Goal: Navigation & Orientation: Find specific page/section

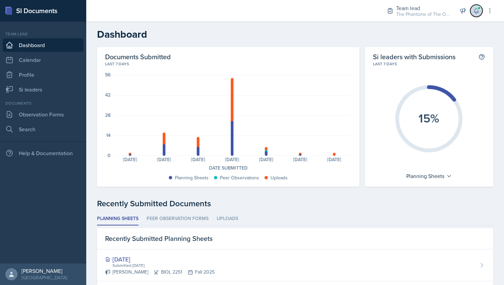
click at [479, 11] on icon at bounding box center [476, 10] width 7 height 7
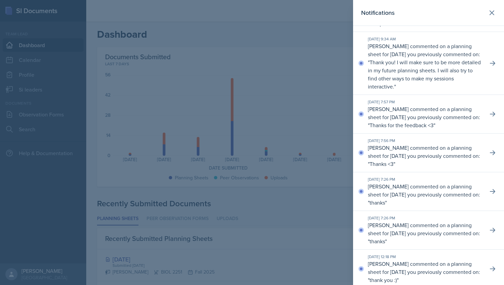
scroll to position [186, 0]
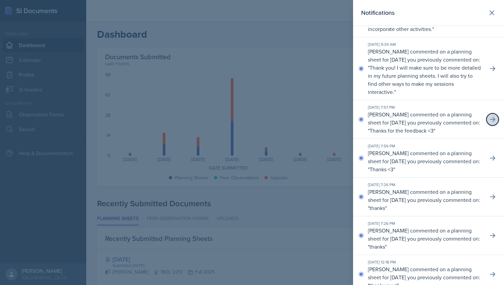
click at [489, 123] on icon at bounding box center [492, 119] width 7 height 7
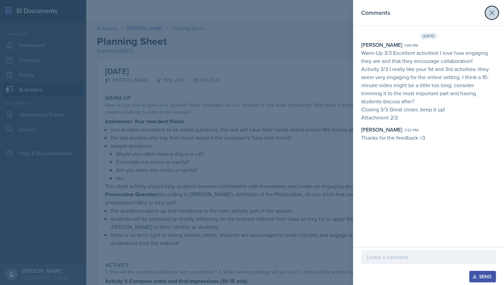
click at [493, 13] on icon at bounding box center [492, 13] width 8 height 8
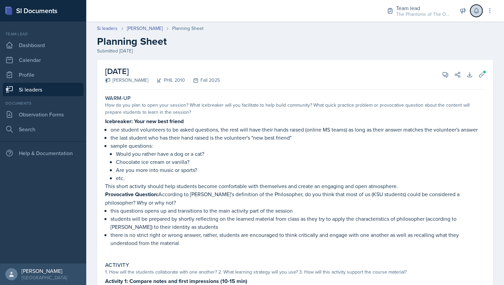
click at [475, 13] on icon at bounding box center [476, 10] width 7 height 7
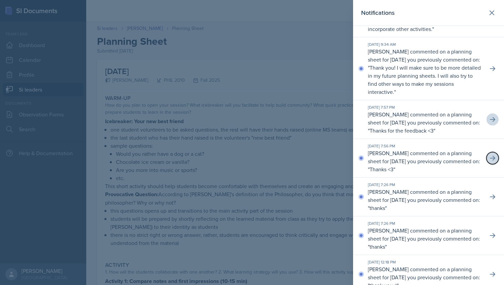
click at [489, 162] on icon at bounding box center [492, 158] width 7 height 7
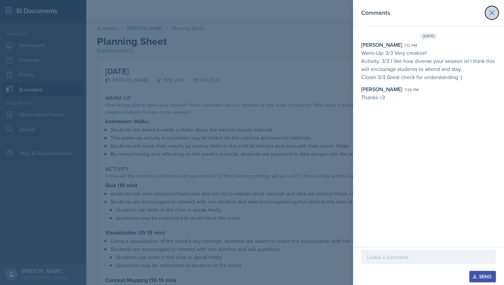
click at [489, 13] on icon at bounding box center [492, 13] width 8 height 8
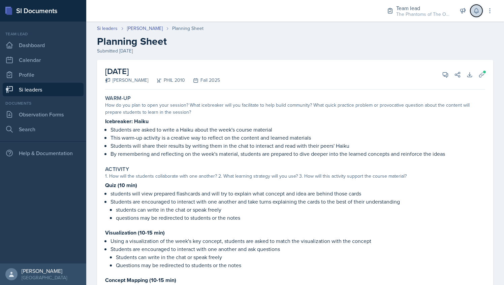
click at [476, 11] on icon at bounding box center [476, 10] width 7 height 7
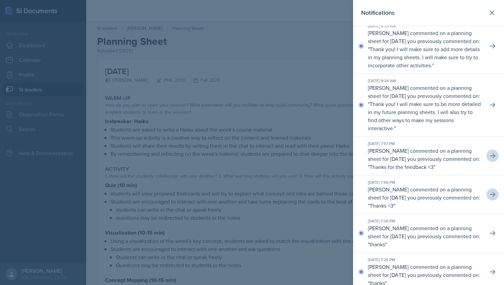
scroll to position [149, 0]
click at [490, 108] on icon at bounding box center [492, 105] width 5 height 5
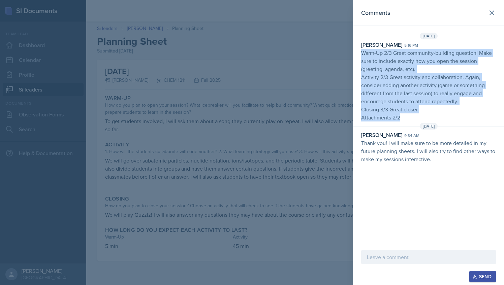
drag, startPoint x: 360, startPoint y: 52, endPoint x: 404, endPoint y: 117, distance: 78.3
click at [404, 117] on div "[PERSON_NAME] 5:16 pm Warm-Up 2/3 Great community-building question! Make sure …" at bounding box center [428, 81] width 151 height 81
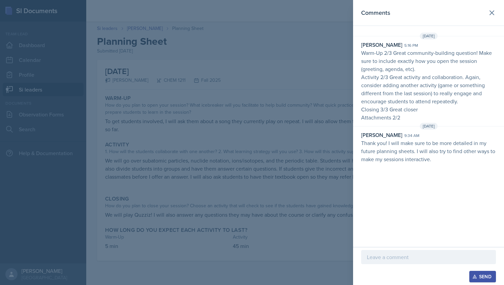
click at [365, 31] on div "Comments [DATE] [PERSON_NAME] 5:16 pm Warm-Up 2/3 Great community-building ques…" at bounding box center [428, 123] width 151 height 247
click at [492, 17] on button at bounding box center [491, 12] width 13 height 13
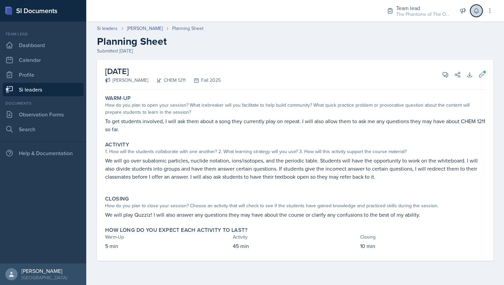
click at [473, 12] on button at bounding box center [476, 11] width 12 height 12
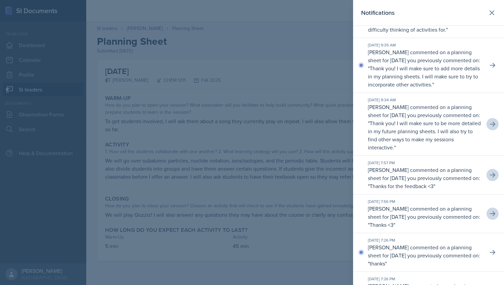
scroll to position [129, 0]
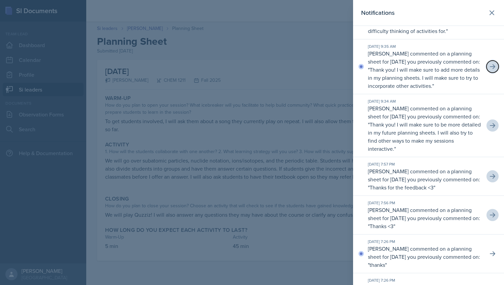
click at [489, 70] on icon at bounding box center [492, 66] width 7 height 7
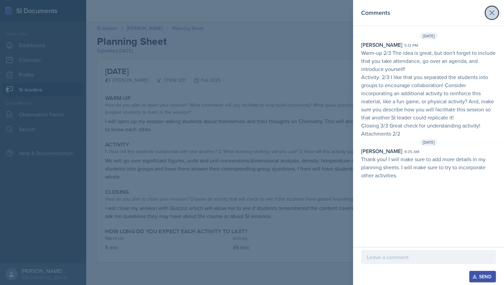
click at [492, 10] on icon at bounding box center [492, 13] width 8 height 8
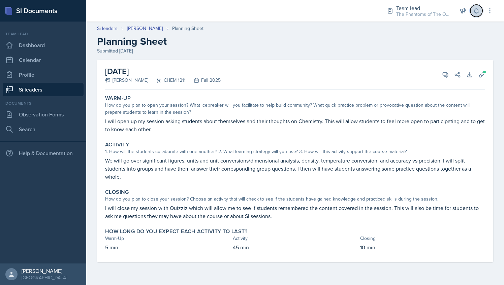
click at [474, 10] on icon at bounding box center [476, 10] width 4 height 5
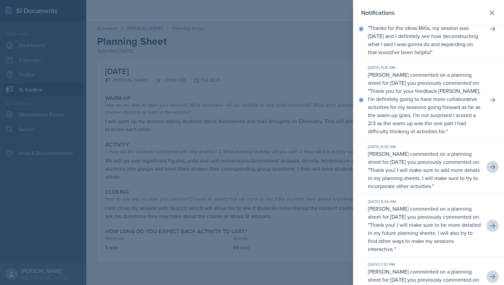
scroll to position [28, 0]
click at [489, 104] on icon at bounding box center [492, 100] width 7 height 7
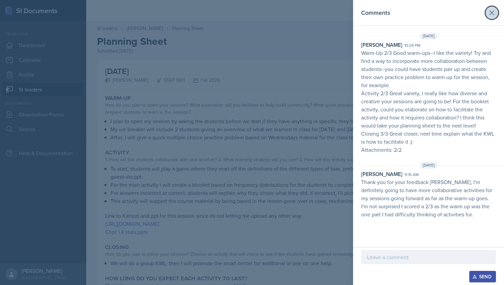
click at [494, 10] on icon at bounding box center [492, 13] width 8 height 8
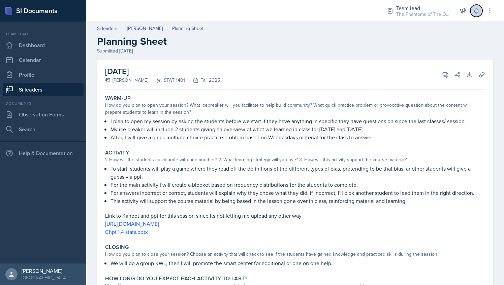
click at [475, 10] on icon at bounding box center [476, 10] width 7 height 7
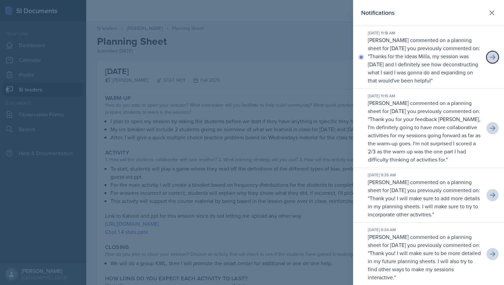
click at [490, 60] on icon at bounding box center [492, 57] width 5 height 5
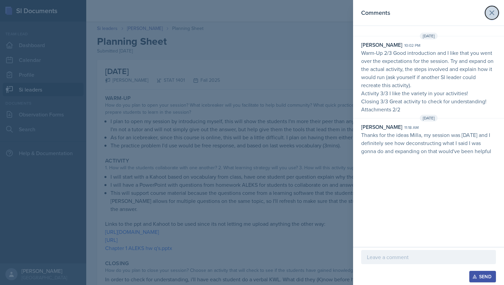
click at [490, 12] on icon at bounding box center [492, 13] width 8 height 8
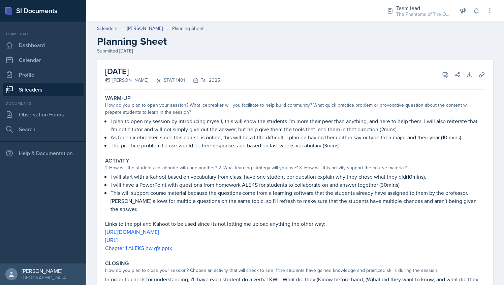
click at [73, 86] on link "Si leaders" at bounding box center [43, 89] width 81 height 13
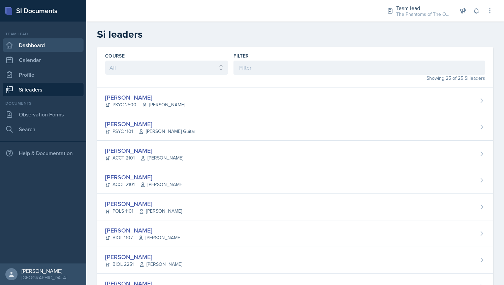
click at [38, 43] on link "Dashboard" at bounding box center [43, 44] width 81 height 13
